Goal: Task Accomplishment & Management: Manage account settings

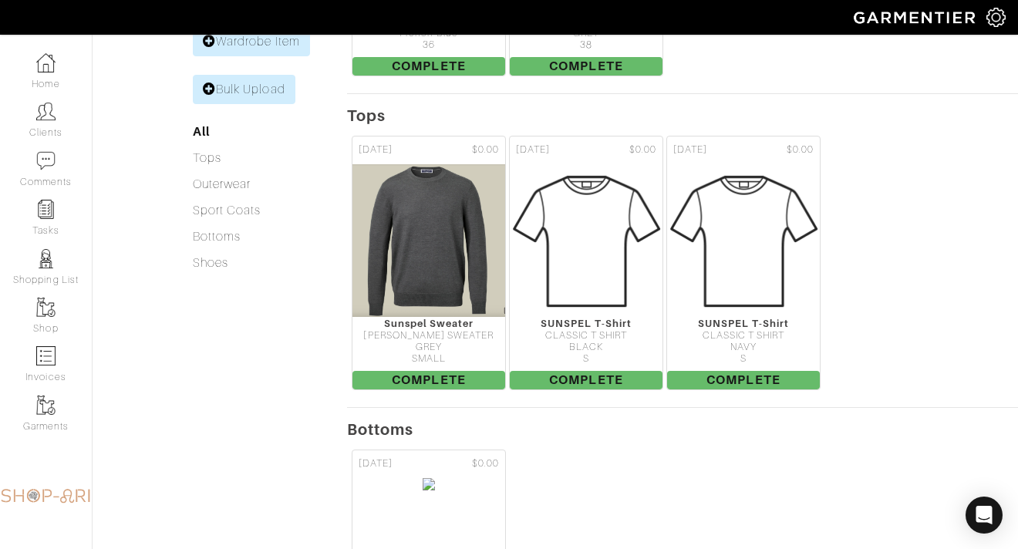
scroll to position [622, 0]
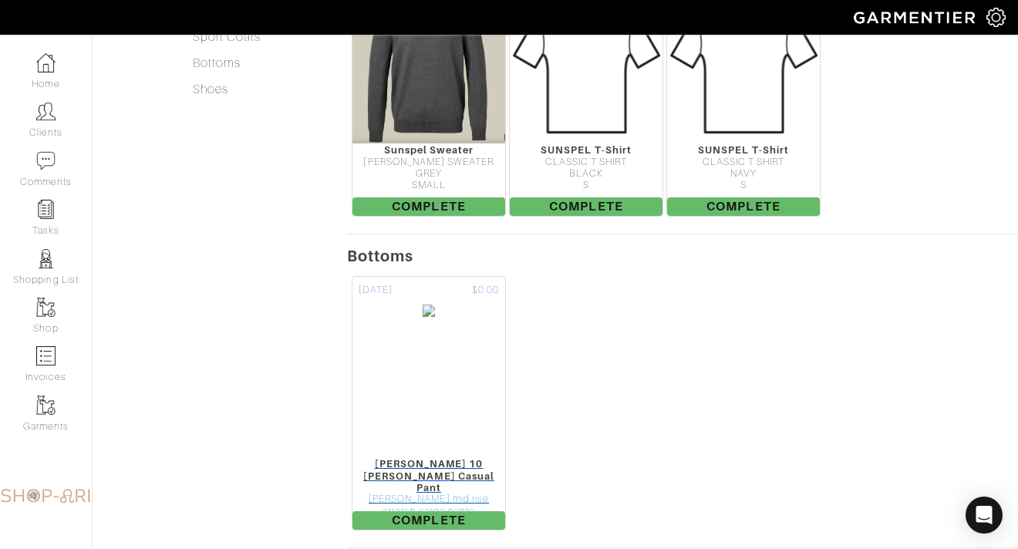
click at [436, 314] on img at bounding box center [429, 381] width 14 height 154
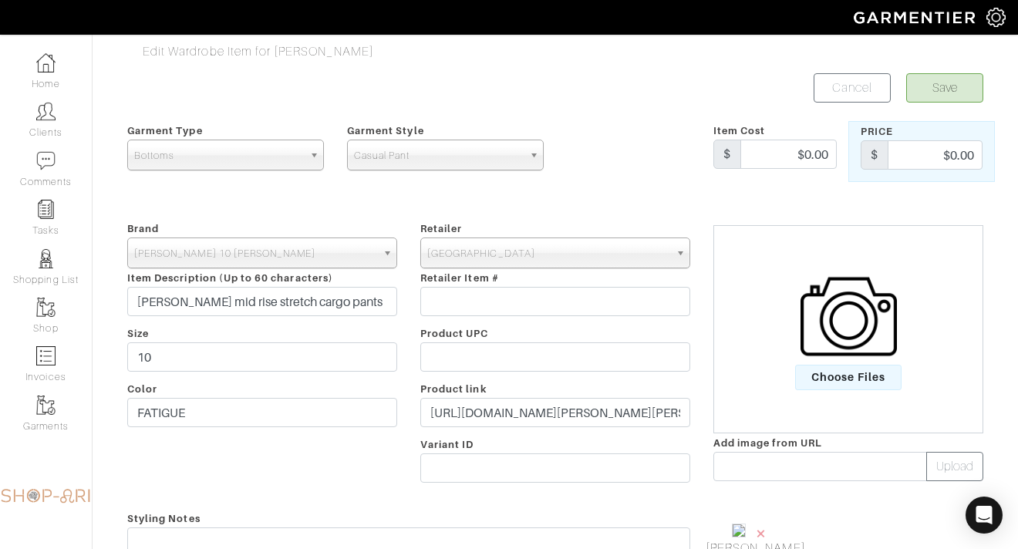
click at [436, 487] on div "Retailer - 032c 1017 ALYX 9SM 111SKIN 11 by [PERSON_NAME] 11 [PERSON_NAME] 12 S…" at bounding box center [555, 354] width 293 height 271
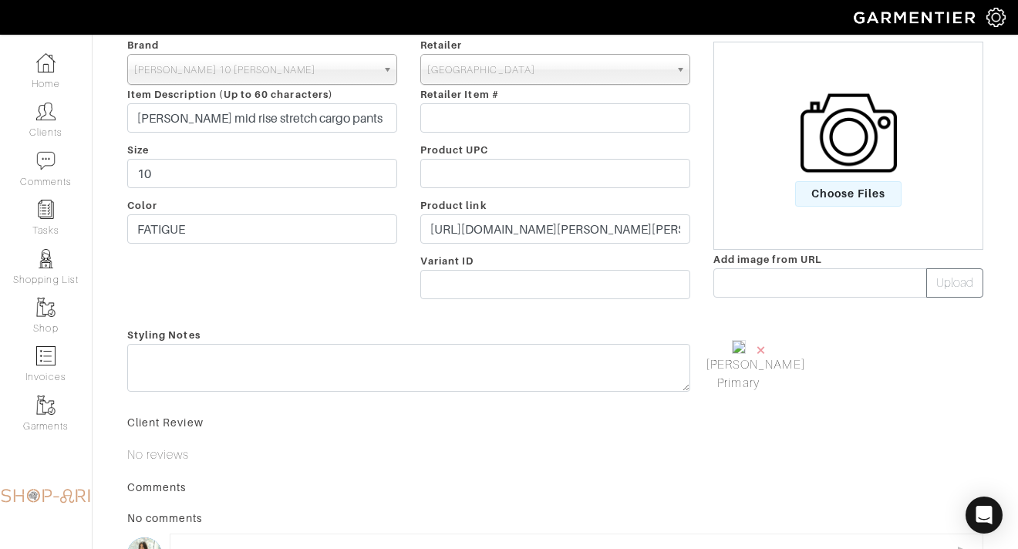
scroll to position [416, 0]
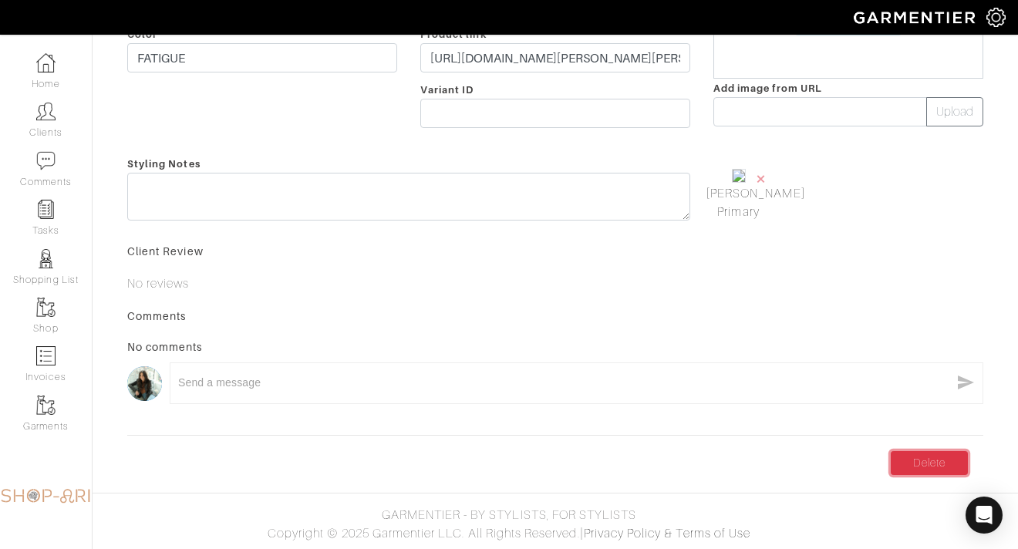
click at [944, 462] on link "Delete" at bounding box center [929, 463] width 77 height 24
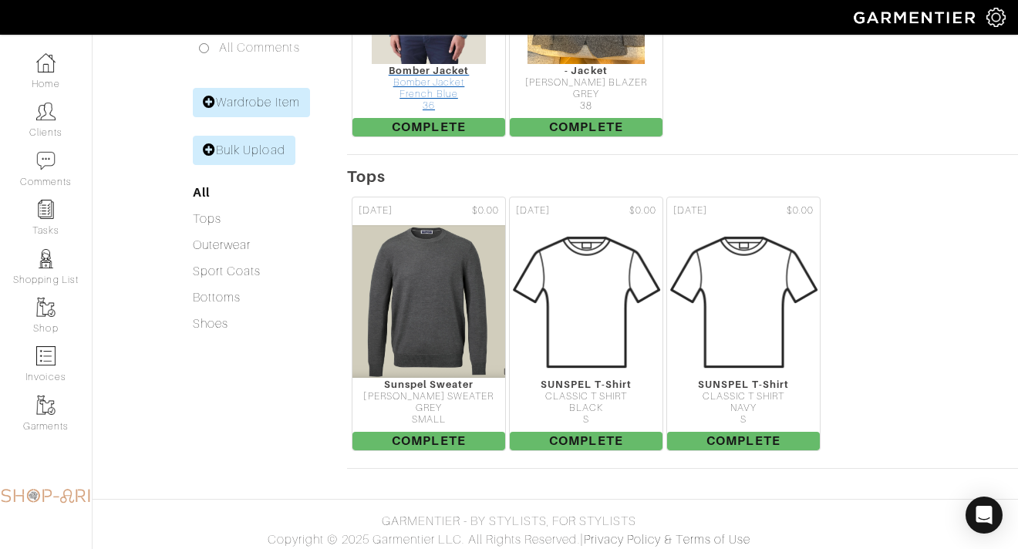
scroll to position [393, 0]
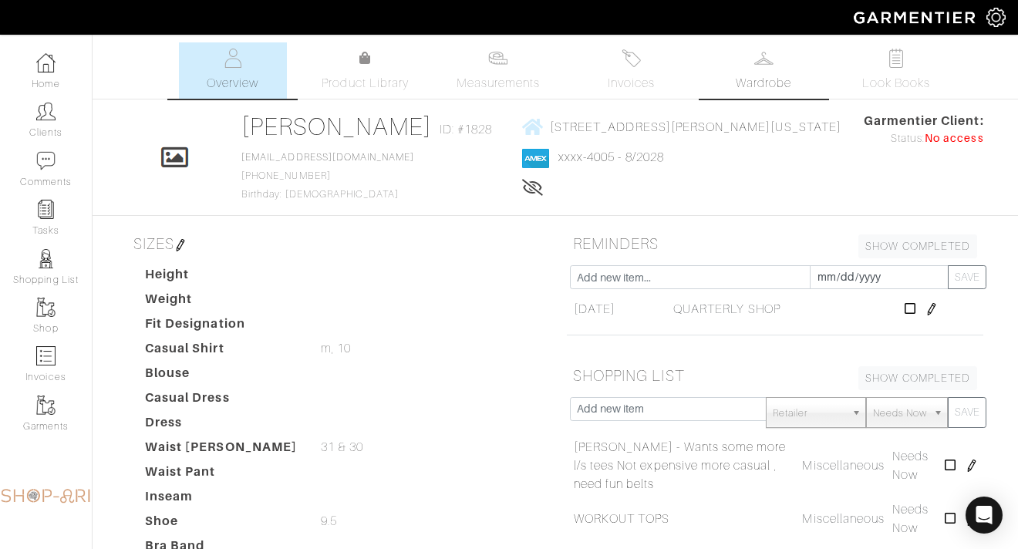
click at [765, 76] on span "Wardrobe" at bounding box center [764, 83] width 56 height 19
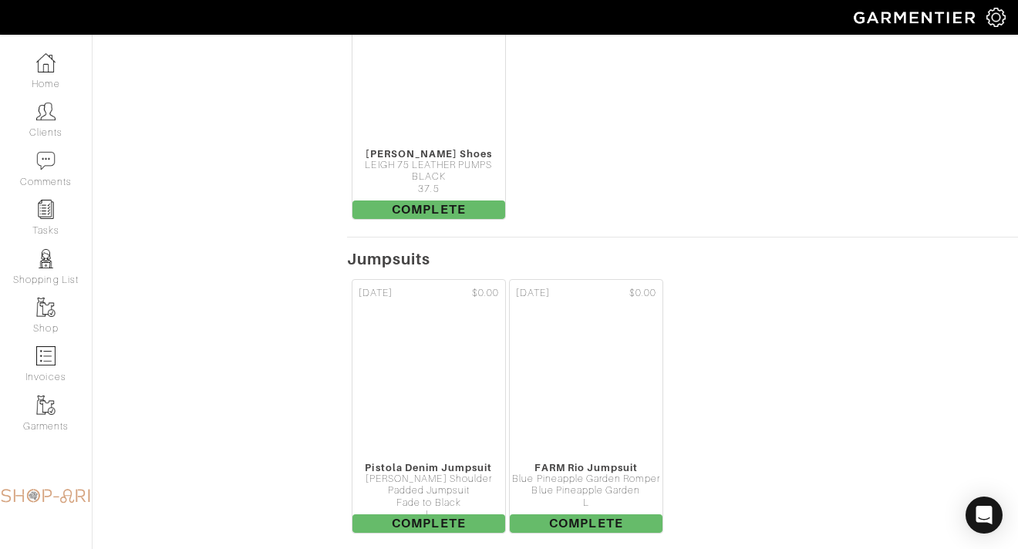
scroll to position [11440, 0]
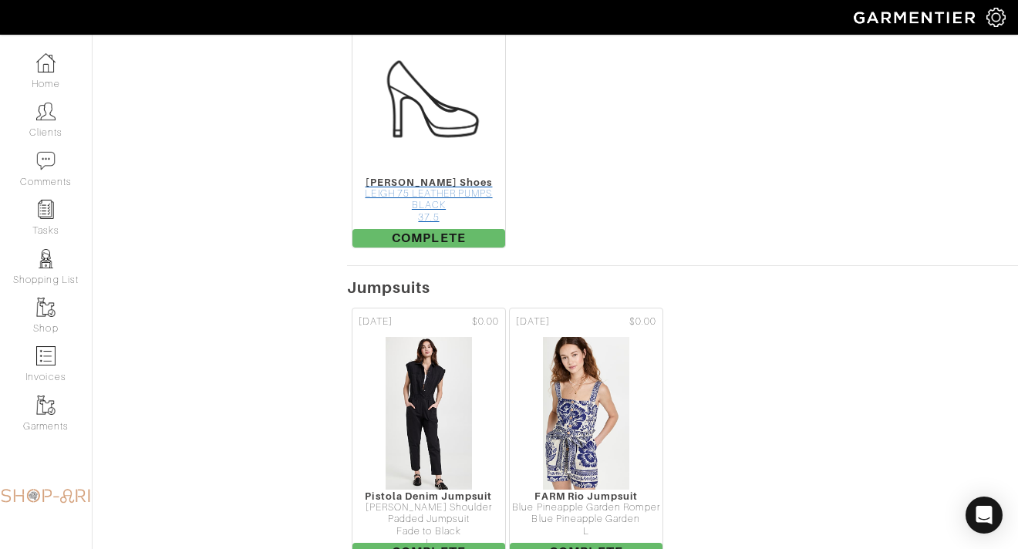
click at [480, 207] on div "BLACK" at bounding box center [428, 206] width 153 height 12
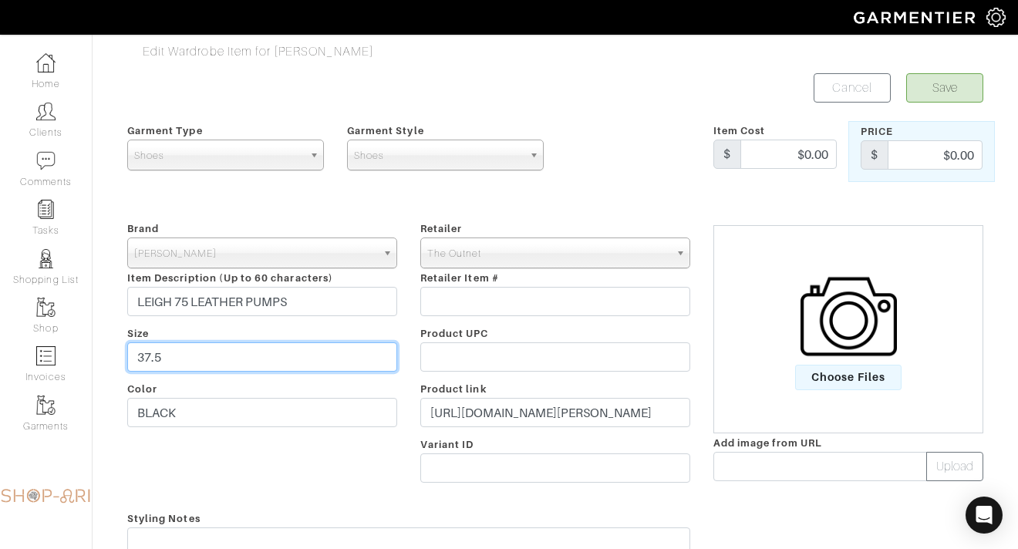
drag, startPoint x: 197, startPoint y: 347, endPoint x: 170, endPoint y: 353, distance: 27.7
click at [170, 353] on input "37.5" at bounding box center [262, 356] width 270 height 29
type input "40.5"
click at [802, 345] on img at bounding box center [849, 316] width 96 height 96
click at [0, 0] on input "Choose Files" at bounding box center [0, 0] width 0 height 0
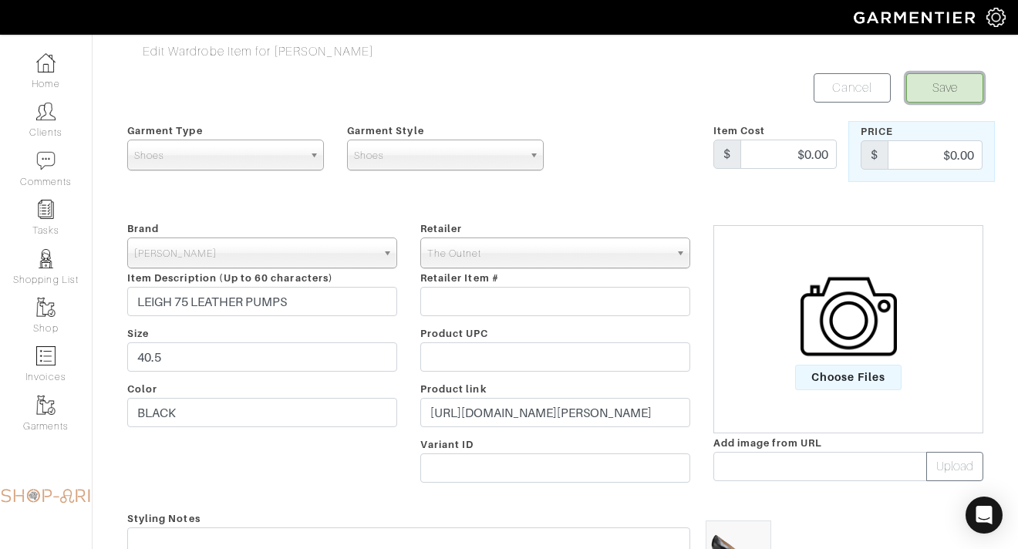
click at [956, 99] on button "Save" at bounding box center [944, 87] width 77 height 29
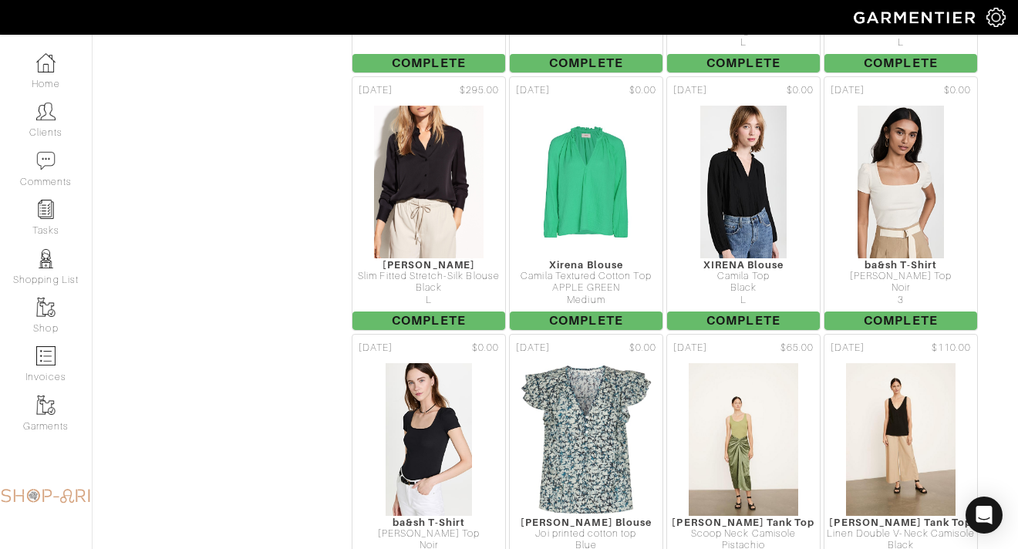
scroll to position [1854, 0]
